Goal: Transaction & Acquisition: Purchase product/service

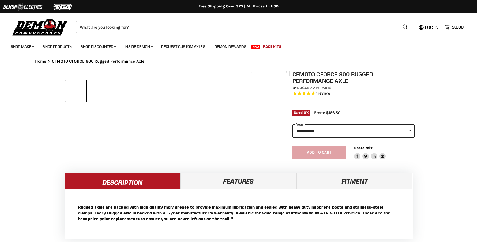
select select "******"
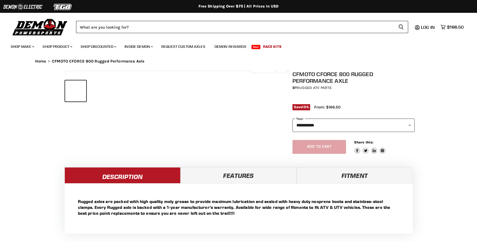
select select "******"
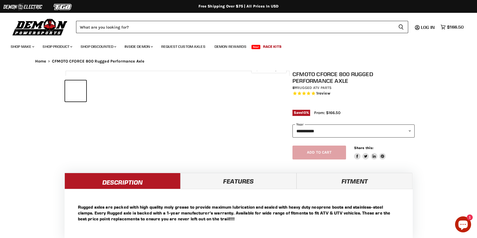
select select "******"
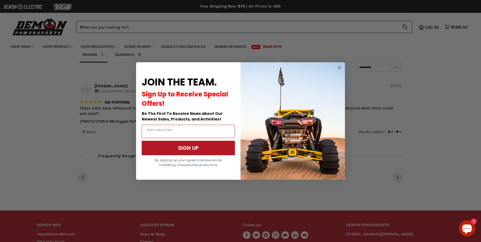
scroll to position [321, 0]
